Goal: Transaction & Acquisition: Purchase product/service

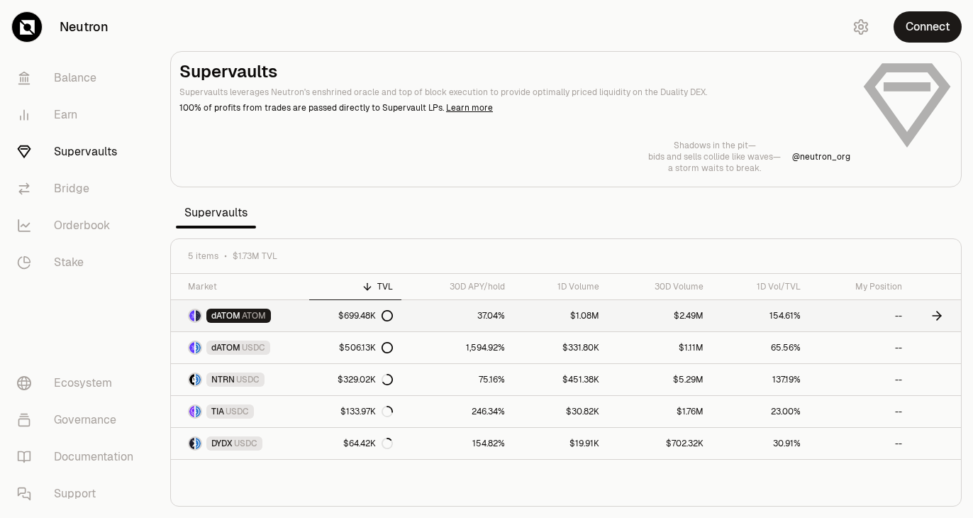
click at [255, 315] on span "ATOM" at bounding box center [254, 315] width 24 height 11
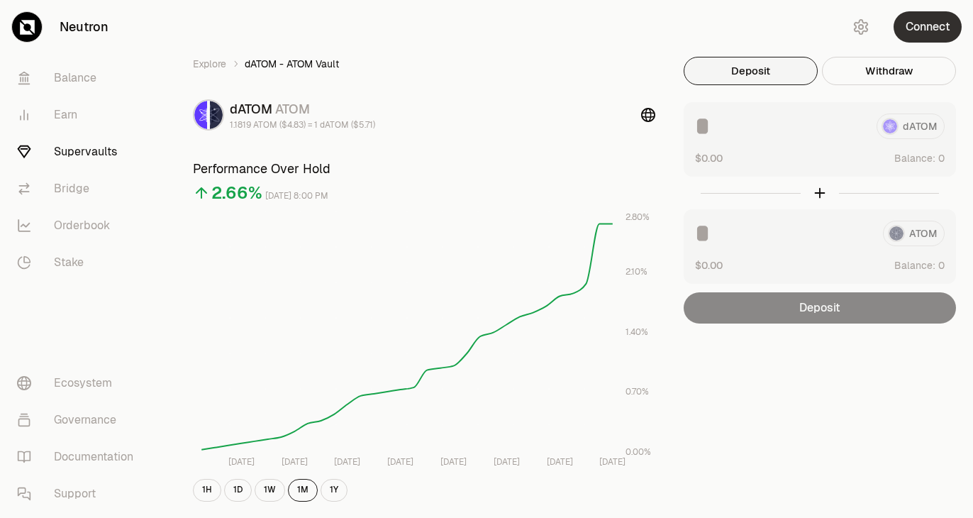
click at [927, 18] on button "Connect" at bounding box center [928, 26] width 68 height 31
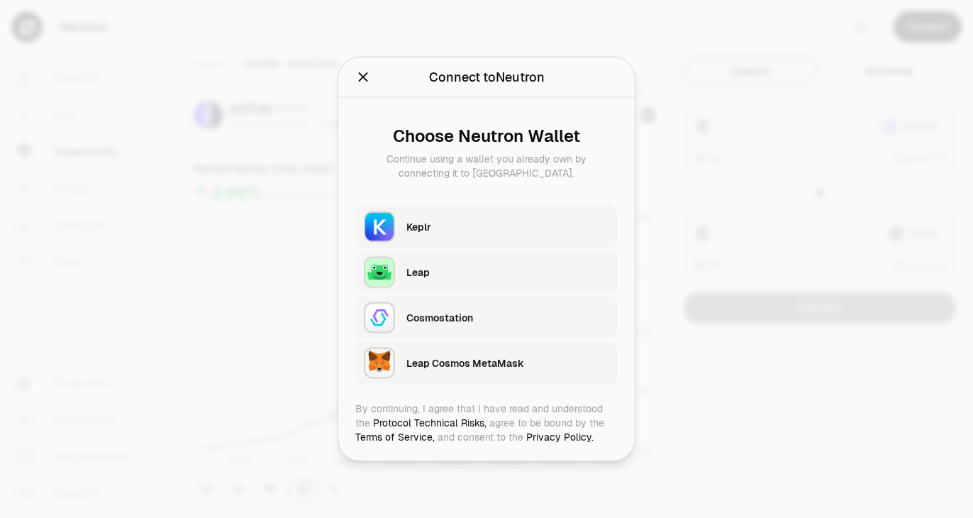
click at [452, 224] on div "Keplr" at bounding box center [508, 227] width 203 height 14
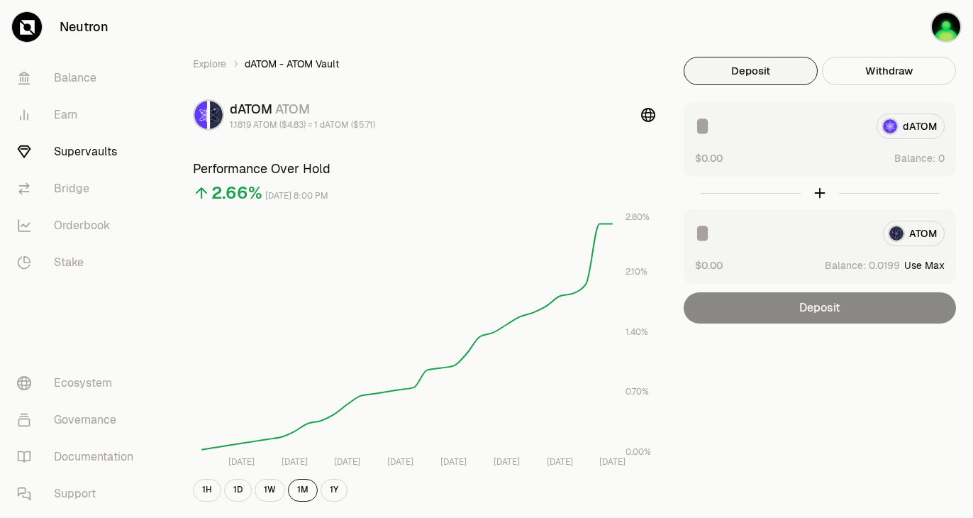
click at [734, 79] on button "Deposit" at bounding box center [751, 71] width 134 height 28
click at [734, 60] on button "Deposit" at bounding box center [751, 71] width 134 height 28
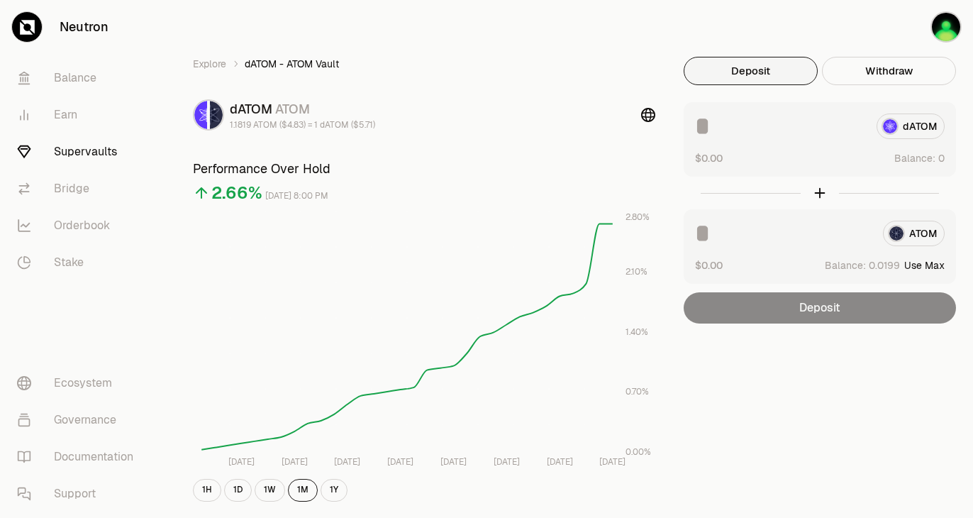
click at [734, 60] on button "Deposit" at bounding box center [751, 71] width 134 height 28
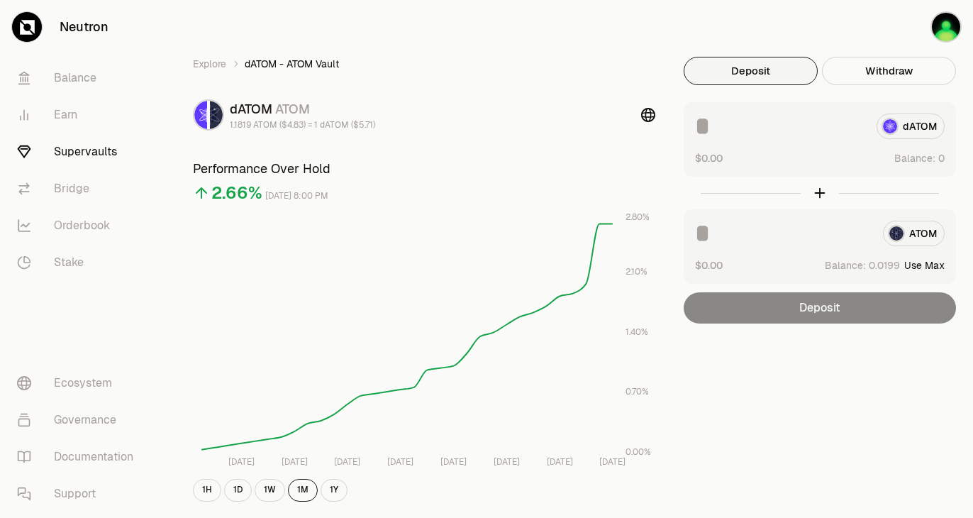
click at [734, 60] on button "Deposit" at bounding box center [751, 71] width 134 height 28
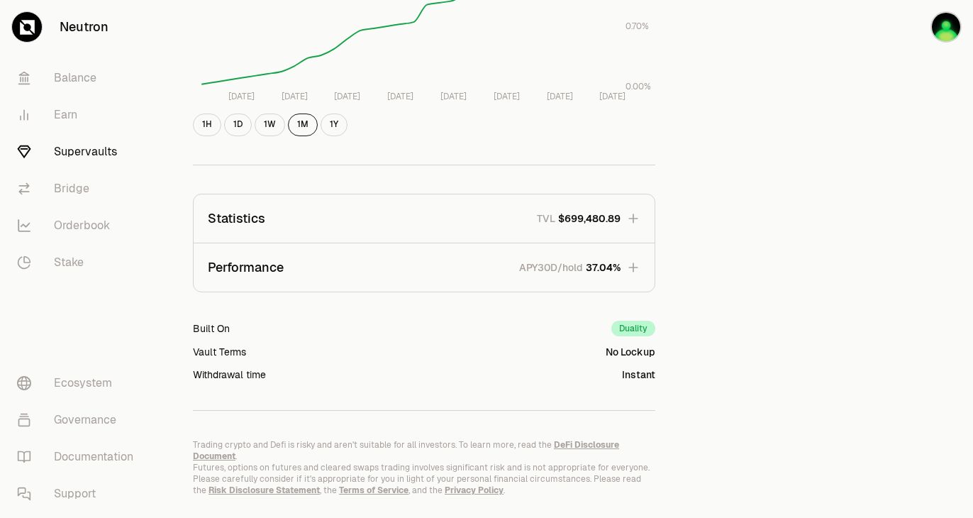
scroll to position [389, 0]
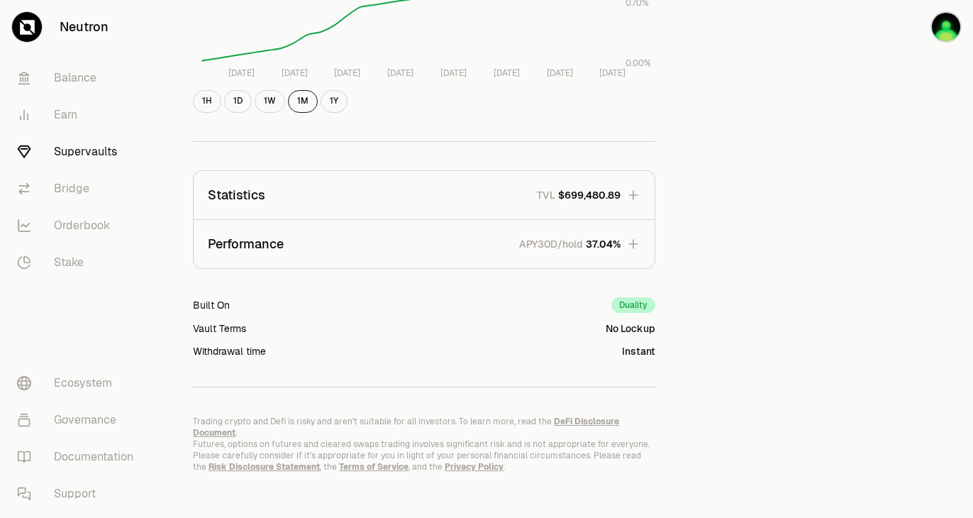
click at [634, 245] on icon "button" at bounding box center [633, 243] width 9 height 9
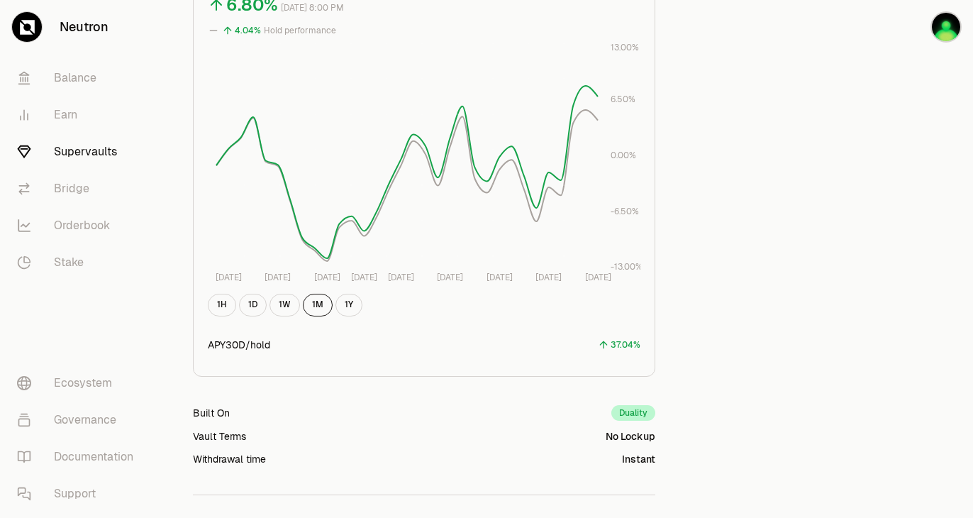
scroll to position [695, 0]
click at [220, 344] on div "APY30D/hold" at bounding box center [239, 344] width 62 height 14
click at [618, 345] on div "37.04%" at bounding box center [626, 344] width 30 height 16
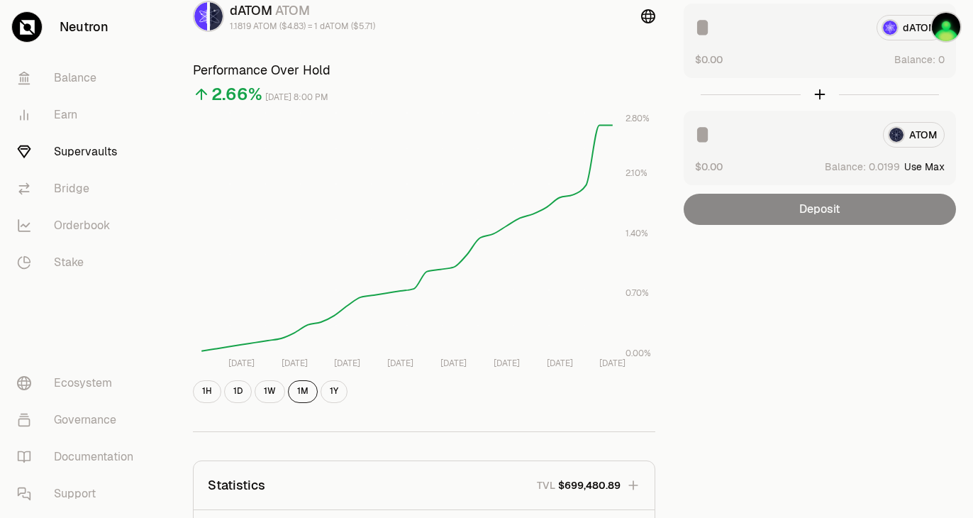
scroll to position [0, 0]
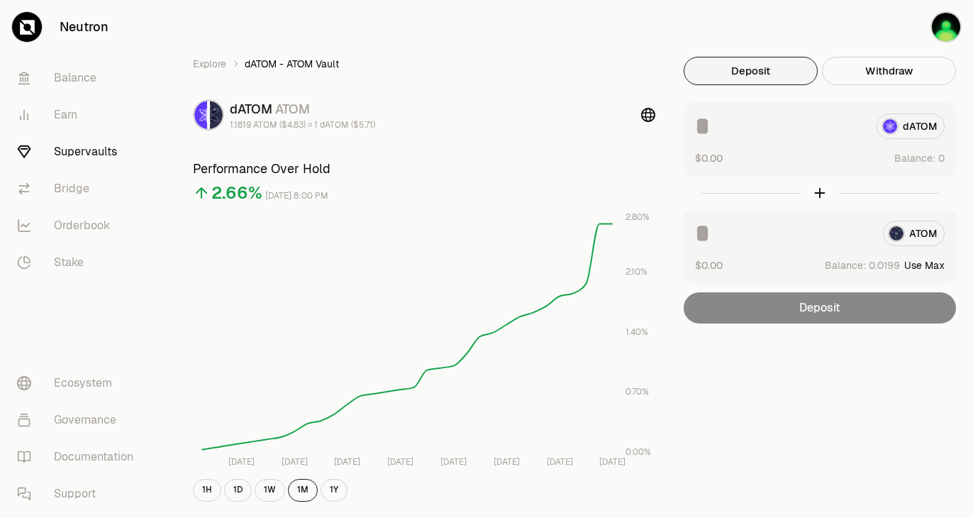
click at [939, 264] on button "Use Max" at bounding box center [925, 265] width 40 height 14
type input "********"
